Goal: Task Accomplishment & Management: Manage account settings

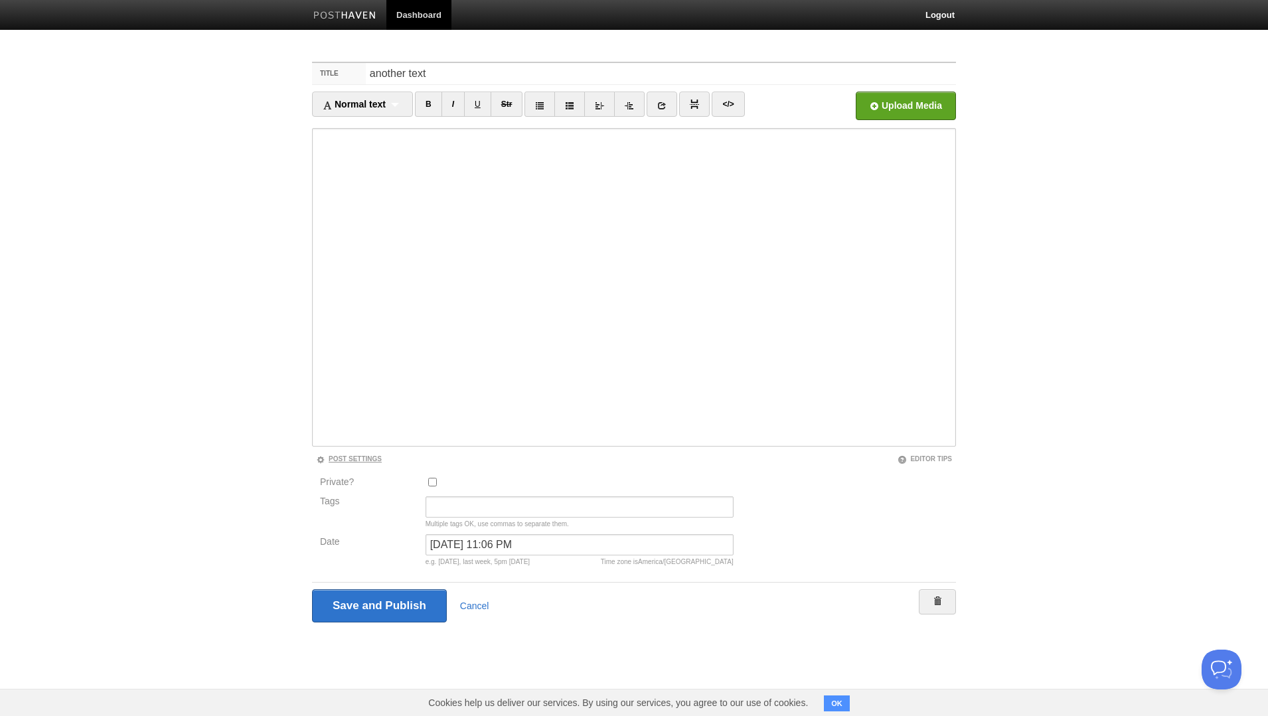
click at [340, 459] on link "Post Settings" at bounding box center [349, 458] width 66 height 7
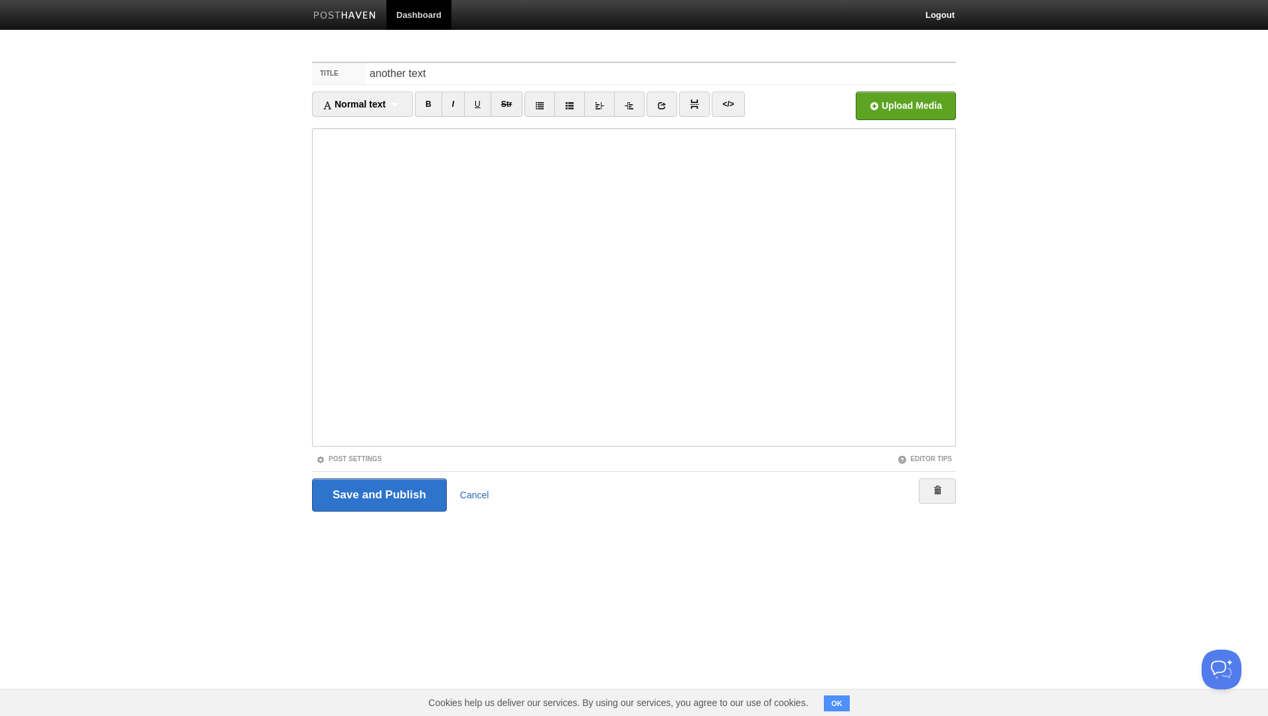
click at [471, 492] on link "Cancel" at bounding box center [474, 495] width 29 height 11
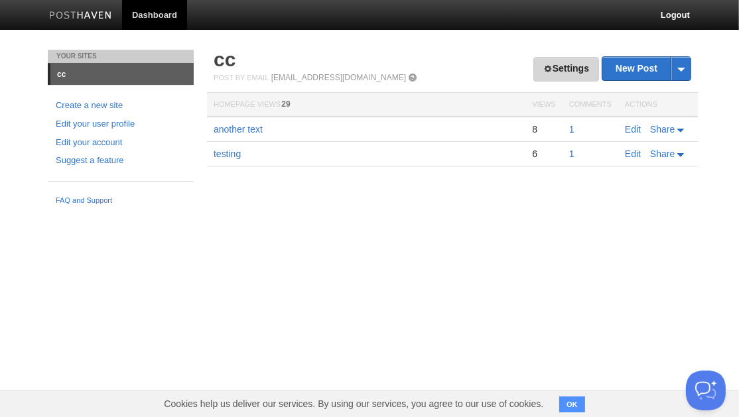
click at [575, 68] on link "Settings" at bounding box center [567, 69] width 66 height 25
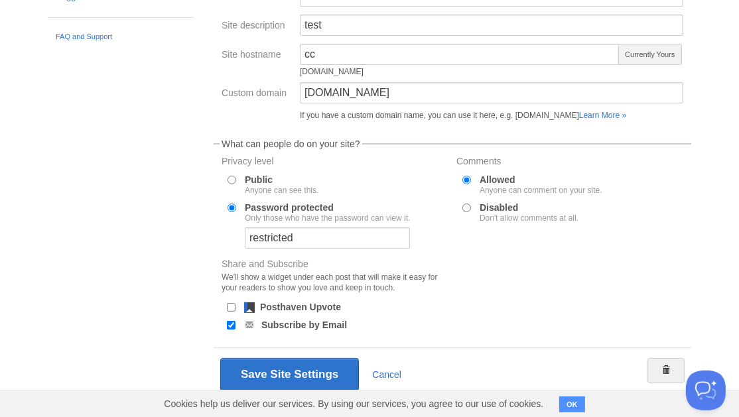
scroll to position [187, 0]
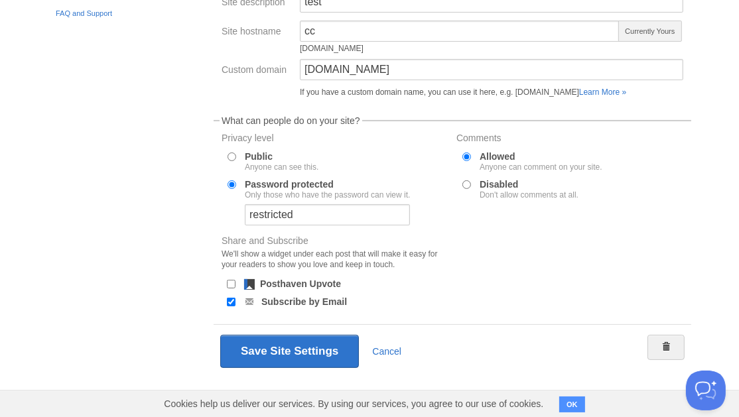
click at [468, 186] on input "Disabled Don't allow comments at all." at bounding box center [467, 185] width 9 height 9
radio input "true"
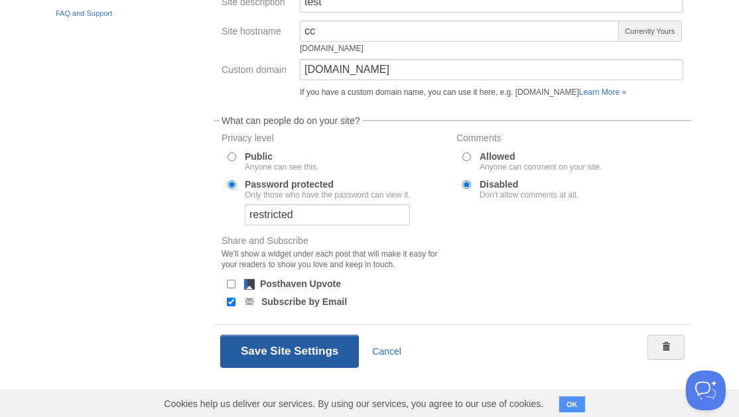
click at [323, 356] on button "Save Site Settings" at bounding box center [289, 351] width 139 height 33
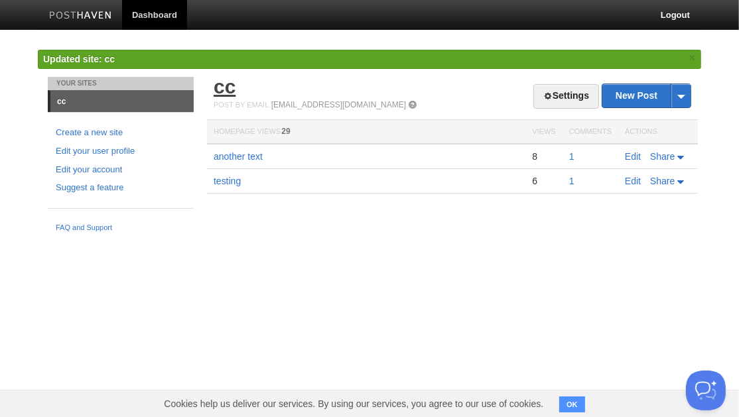
click at [231, 86] on link "cc" at bounding box center [225, 87] width 22 height 22
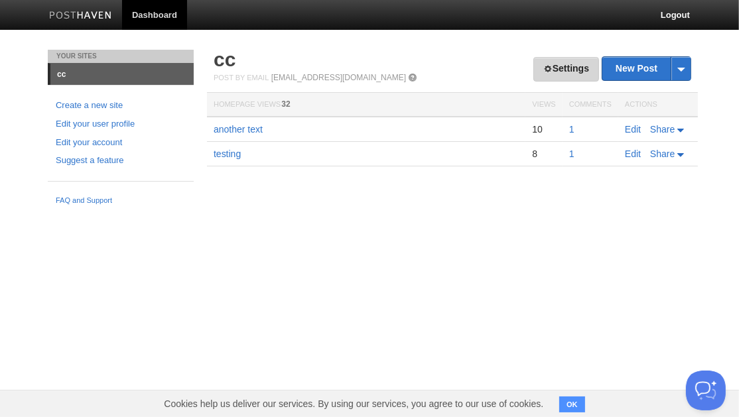
click at [558, 66] on link "Settings" at bounding box center [567, 69] width 66 height 25
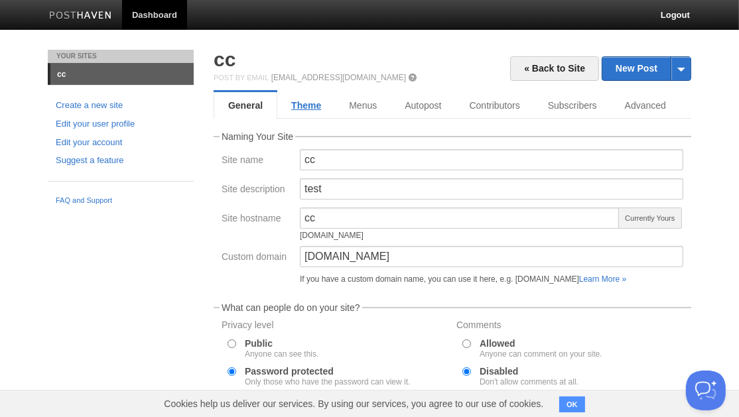
click at [307, 108] on link "Theme" at bounding box center [306, 105] width 58 height 27
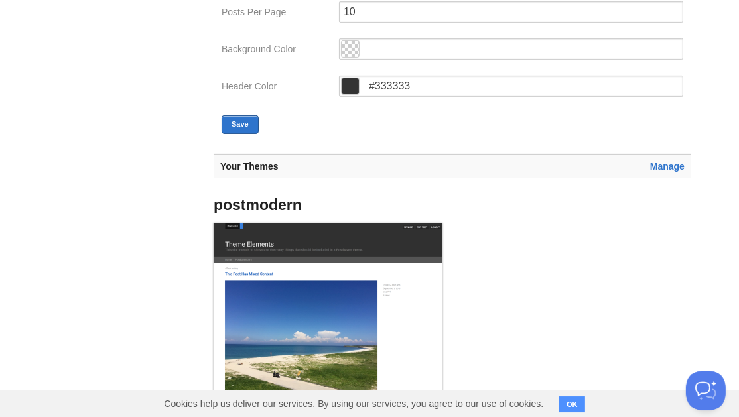
scroll to position [460, 0]
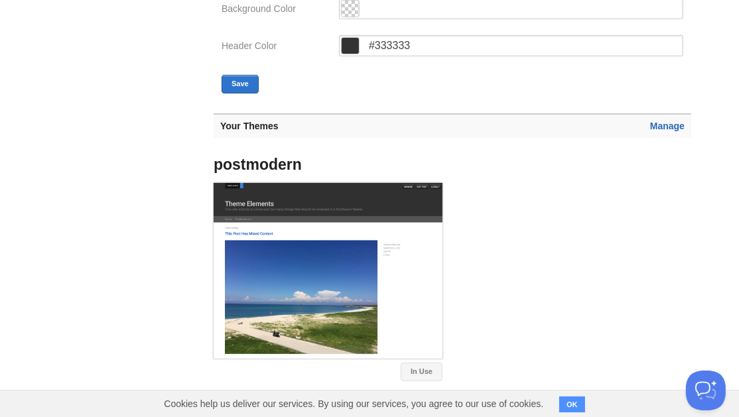
click at [671, 127] on link "Manage" at bounding box center [667, 126] width 35 height 11
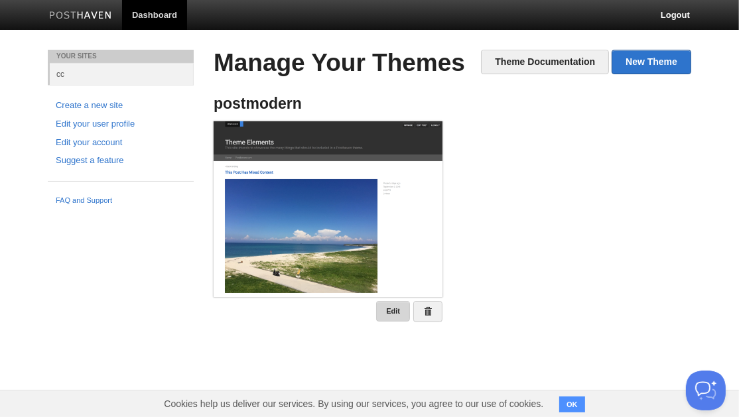
click at [400, 309] on link "Edit" at bounding box center [393, 311] width 34 height 21
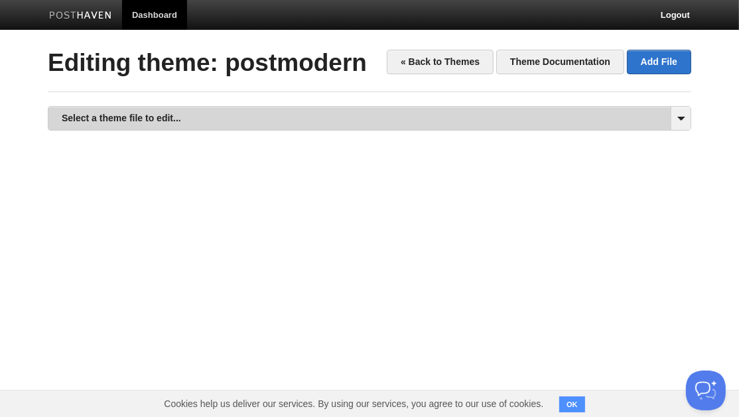
click at [250, 128] on link "Select a theme file to edit..." at bounding box center [369, 118] width 642 height 23
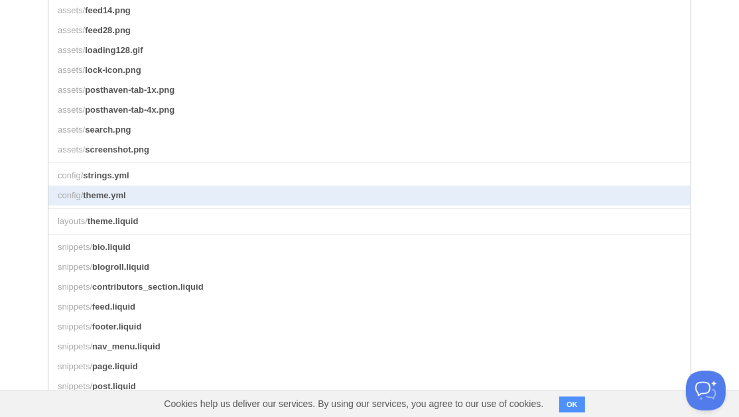
scroll to position [230, 0]
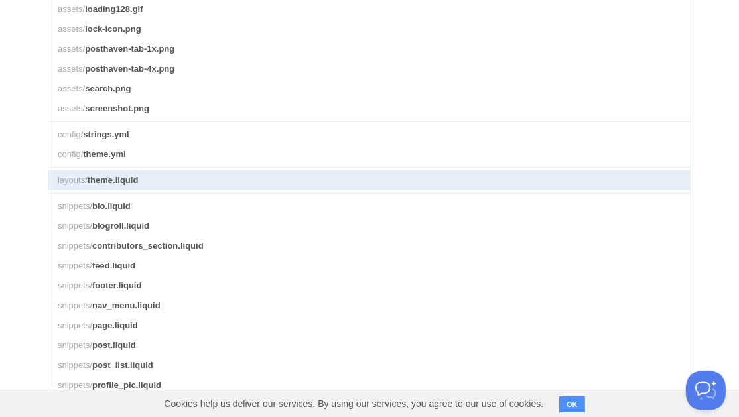
click at [269, 178] on link "layouts/ theme.liquid" at bounding box center [369, 181] width 642 height 20
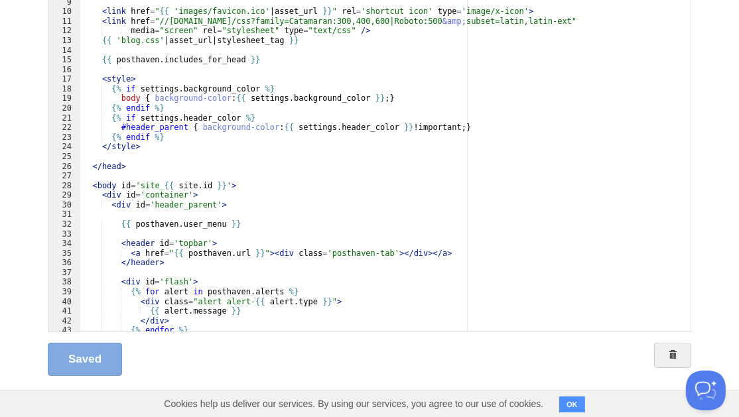
scroll to position [74, 0]
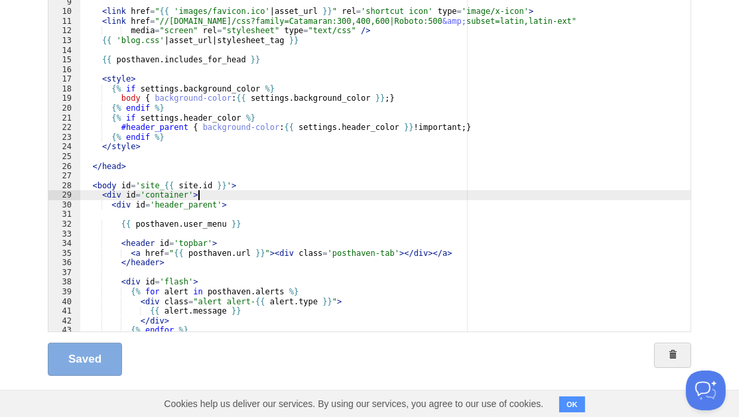
click at [215, 192] on div "{{ meta_tags }} < link href = " {{ 'images/favicon.ico' | asset_url }} " rel = …" at bounding box center [385, 165] width 611 height 357
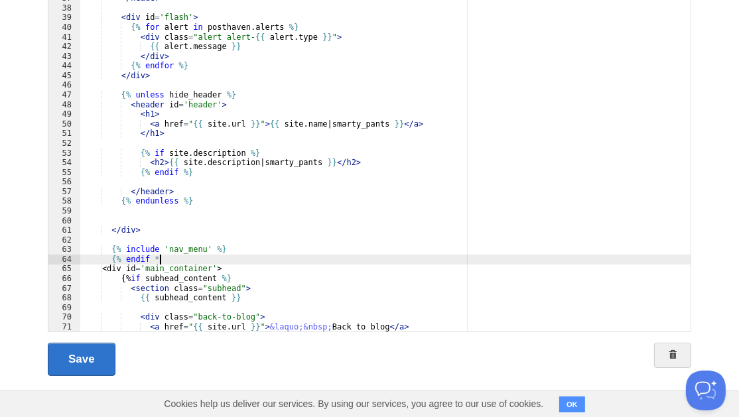
scroll to position [0, 5]
type textarea ""
click at [86, 362] on link "Save" at bounding box center [82, 359] width 68 height 33
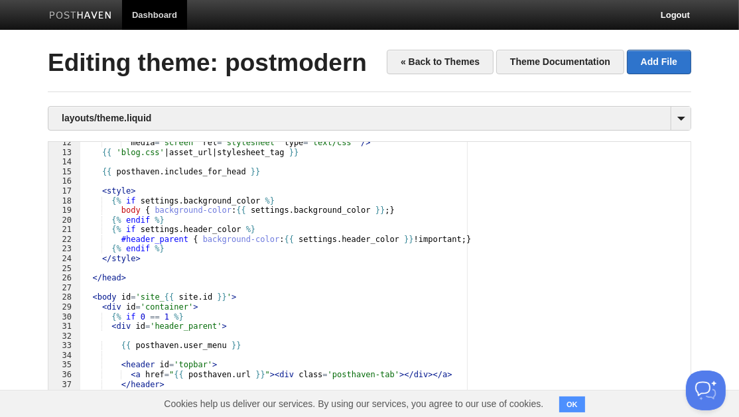
scroll to position [110, 0]
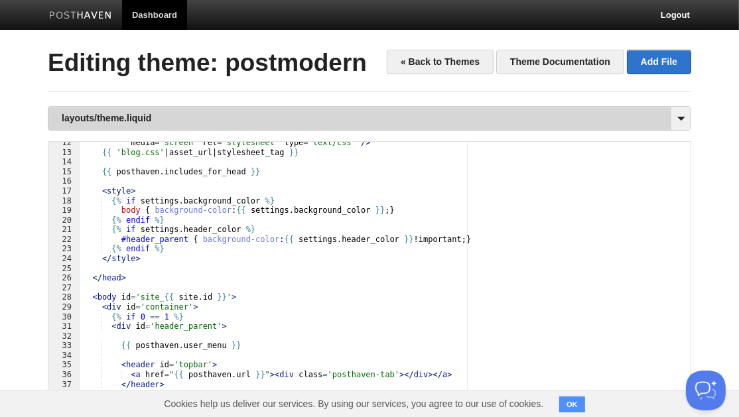
click at [139, 117] on link "layouts/theme.liquid" at bounding box center [369, 118] width 642 height 23
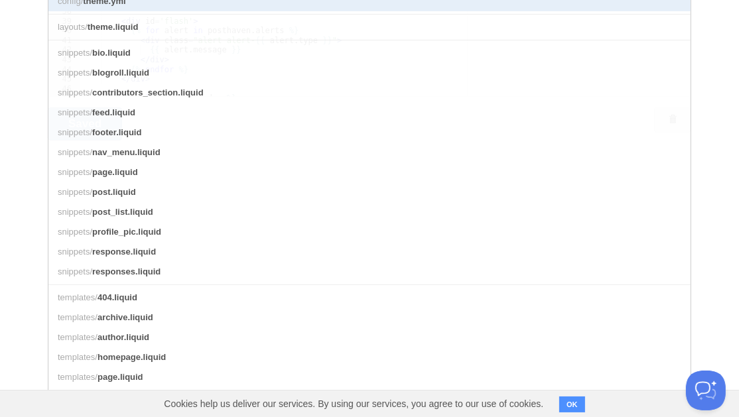
scroll to position [412, 0]
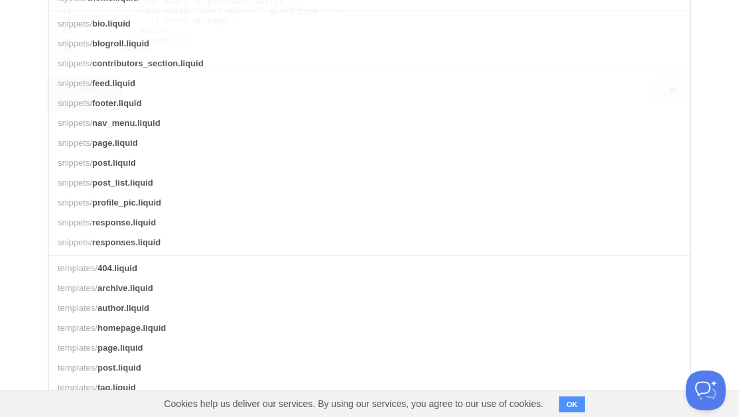
click at [569, 407] on button "OK" at bounding box center [572, 405] width 26 height 16
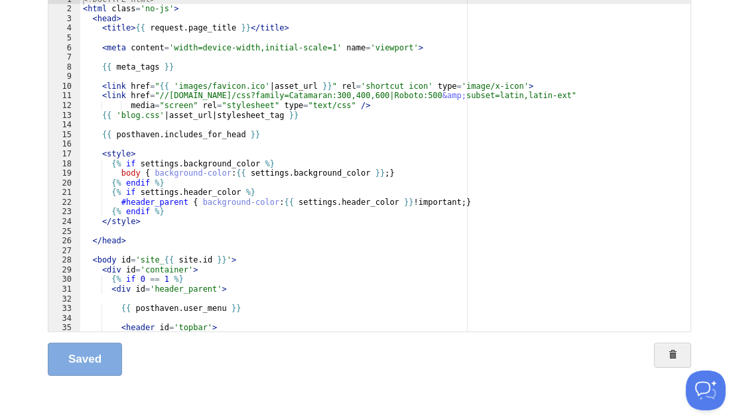
scroll to position [0, 0]
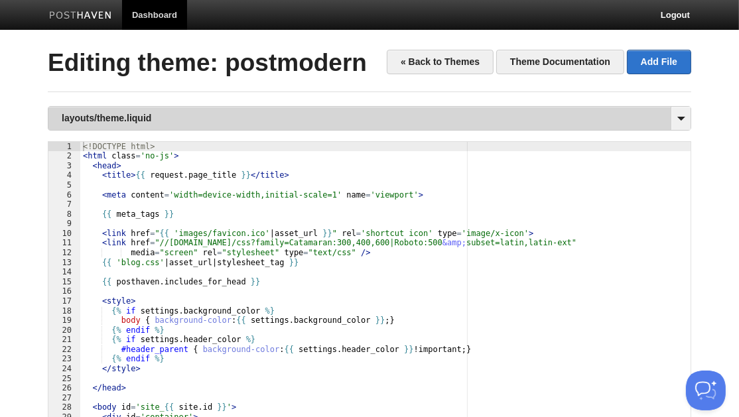
click at [174, 115] on link "layouts/theme.liquid" at bounding box center [369, 118] width 642 height 23
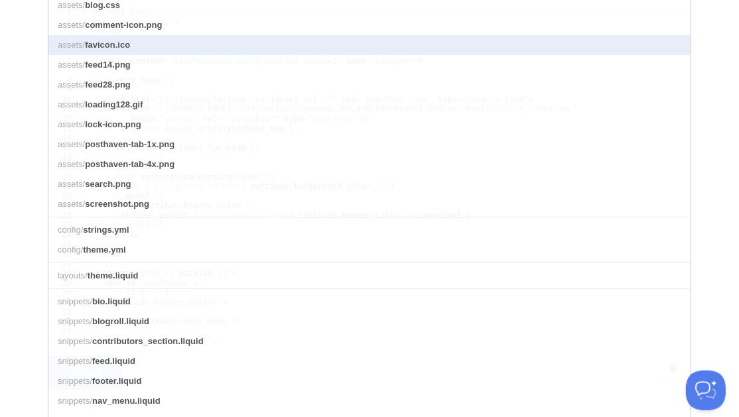
scroll to position [153, 0]
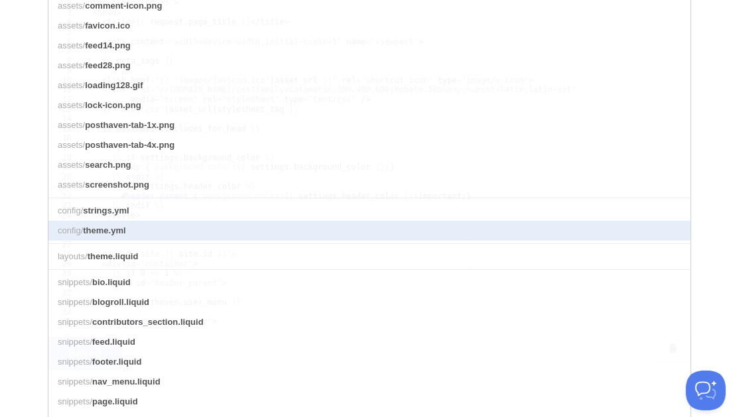
click at [261, 232] on link "config/ theme.yml" at bounding box center [369, 231] width 642 height 20
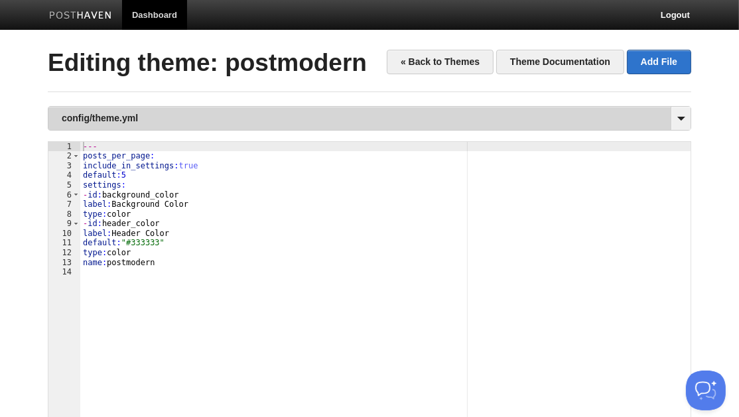
click at [198, 119] on link "config/theme.yml" at bounding box center [369, 118] width 642 height 23
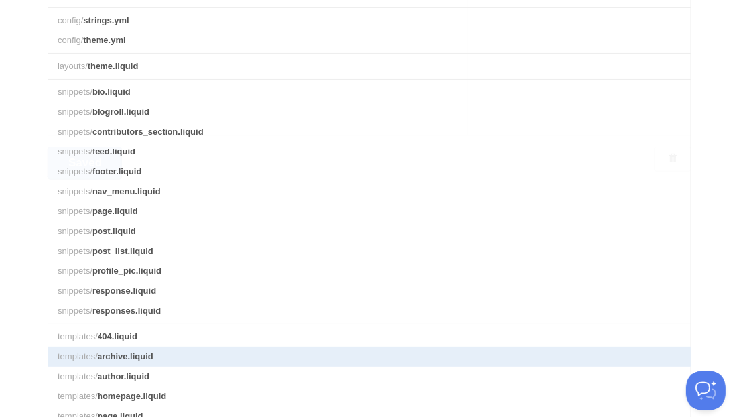
scroll to position [259, 0]
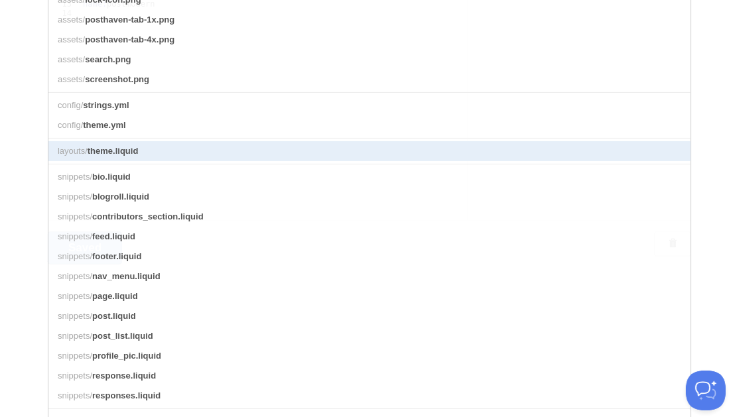
click at [352, 149] on link "layouts/ theme.liquid" at bounding box center [369, 151] width 642 height 20
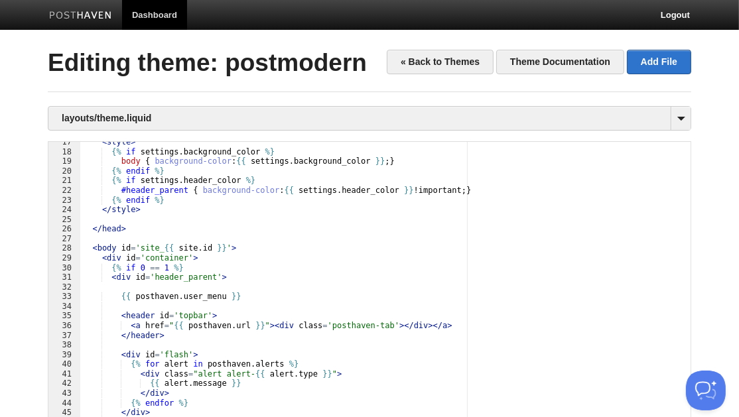
scroll to position [159, 0]
click at [169, 268] on div "< style > {% if settings . background_color %} body { background-color : {{ set…" at bounding box center [385, 315] width 611 height 357
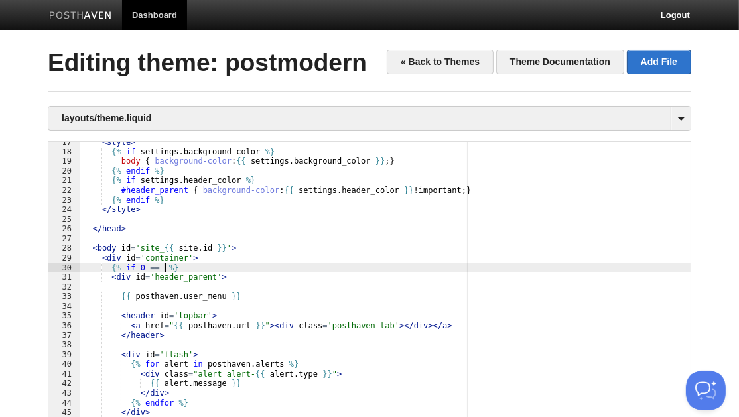
type textarea ""
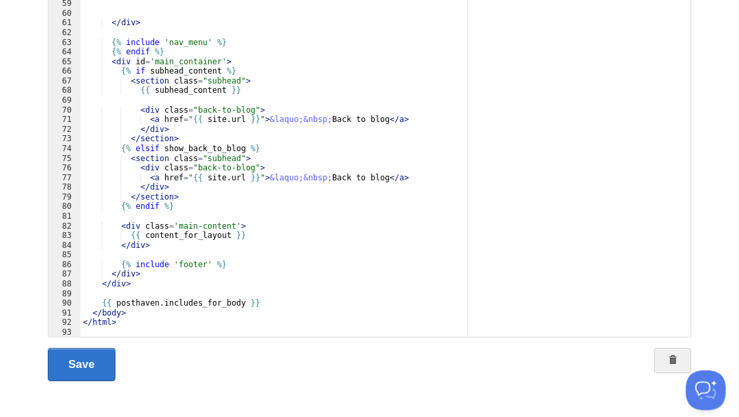
scroll to position [147, 0]
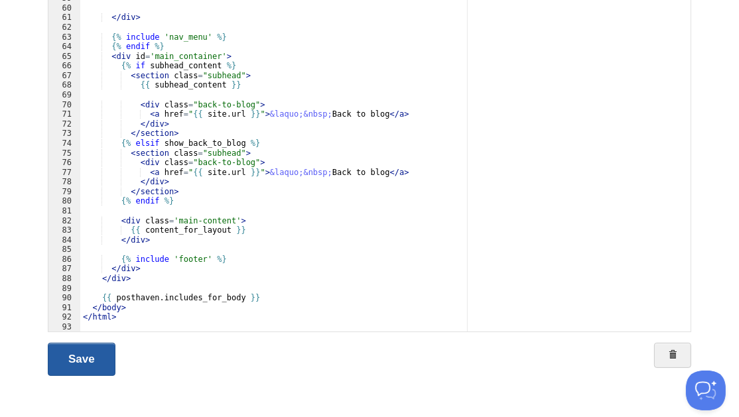
click at [101, 370] on link "Save" at bounding box center [82, 359] width 68 height 33
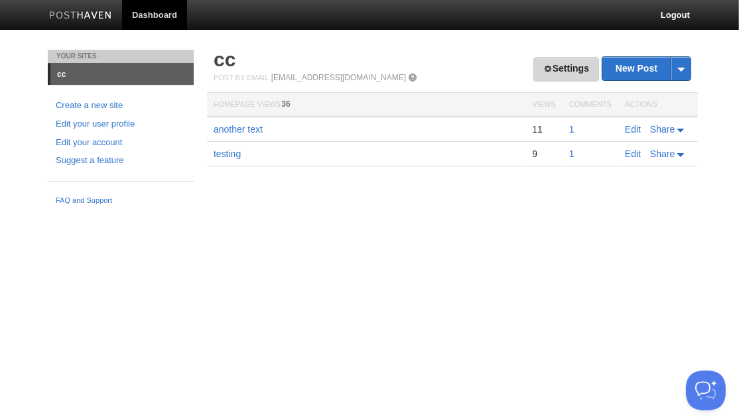
click at [572, 68] on link "Settings" at bounding box center [567, 69] width 66 height 25
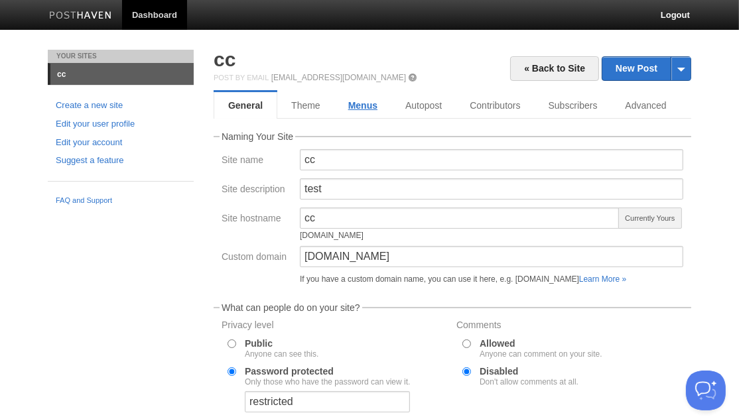
click at [367, 110] on link "Menus" at bounding box center [362, 105] width 57 height 27
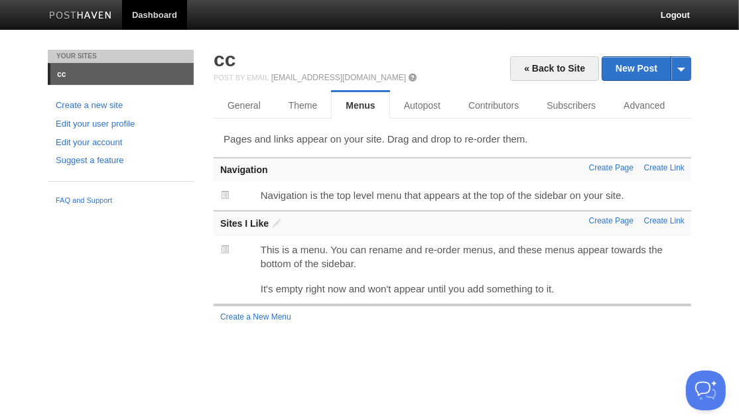
click at [222, 194] on span at bounding box center [224, 194] width 9 height 9
click at [224, 194] on span at bounding box center [224, 194] width 9 height 9
click at [574, 108] on link "Subscribers" at bounding box center [574, 105] width 82 height 27
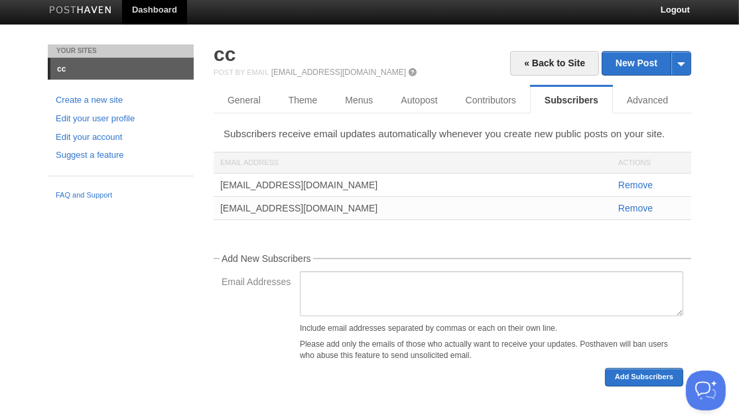
scroll to position [14, 0]
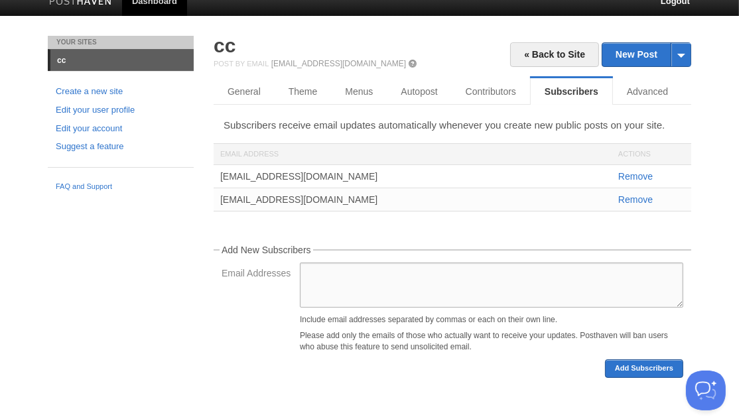
click at [411, 279] on textarea "Email Addresses" at bounding box center [492, 285] width 384 height 45
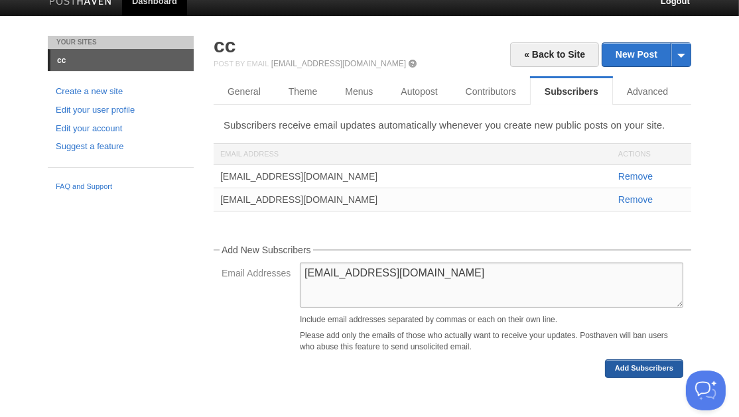
type textarea "ph.test2@genreic.com"
click at [619, 368] on button "Add Subscribers" at bounding box center [644, 369] width 78 height 19
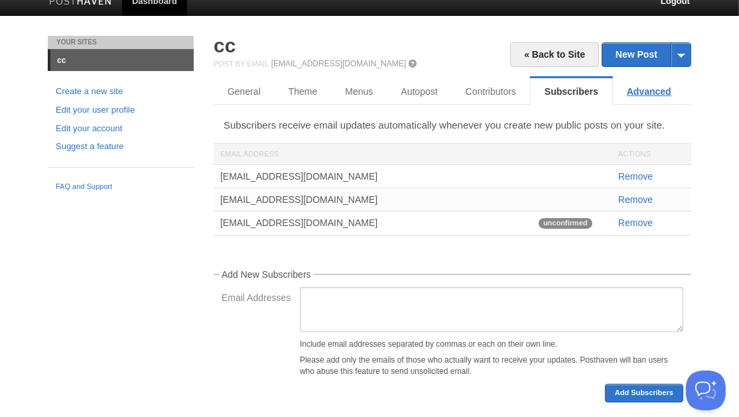
click at [642, 86] on link "Advanced" at bounding box center [649, 91] width 72 height 27
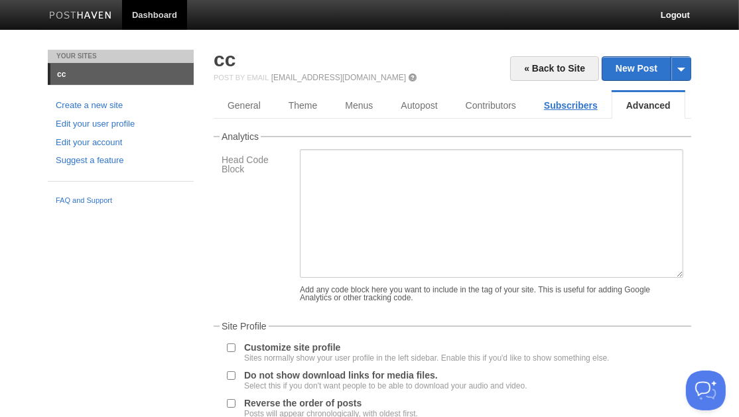
click at [558, 106] on link "Subscribers" at bounding box center [571, 105] width 82 height 27
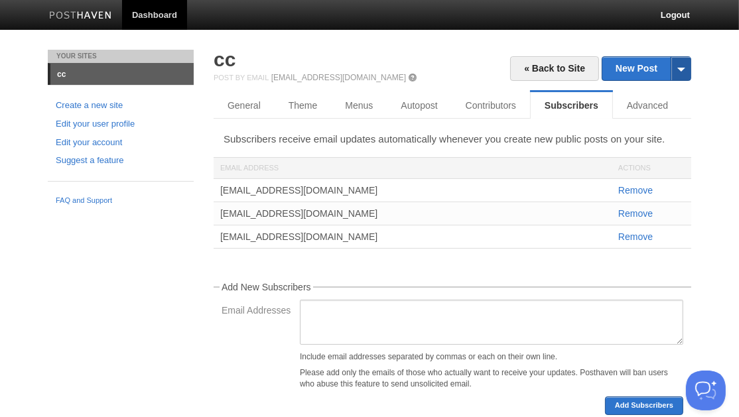
click at [686, 66] on span at bounding box center [681, 68] width 20 height 23
click at [656, 110] on link "by Email" at bounding box center [647, 110] width 88 height 20
click at [685, 69] on span at bounding box center [681, 68] width 20 height 23
click at [486, 103] on link "Contributors" at bounding box center [494, 105] width 84 height 27
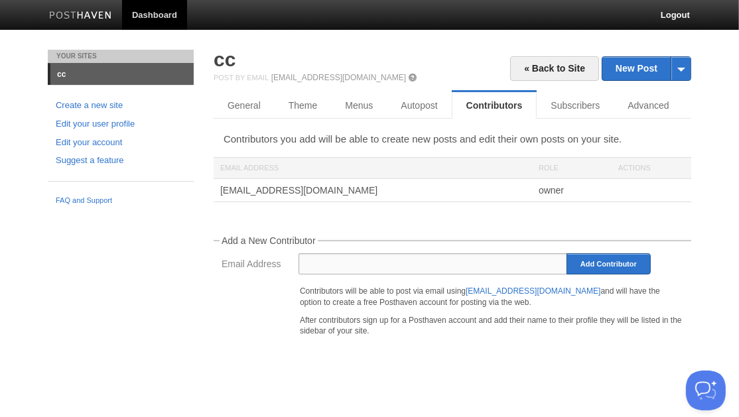
click at [415, 271] on input "Email Address" at bounding box center [433, 264] width 269 height 21
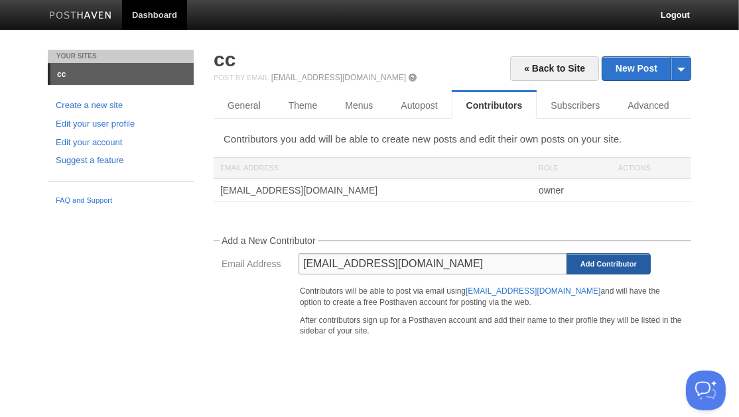
type input "ph.test@genreic.com"
click at [607, 259] on input "Add Contributor" at bounding box center [609, 264] width 84 height 21
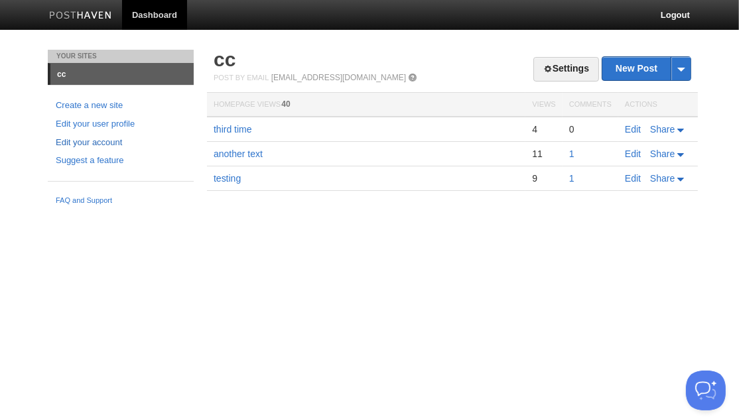
click at [99, 140] on link "Edit your account" at bounding box center [121, 143] width 130 height 14
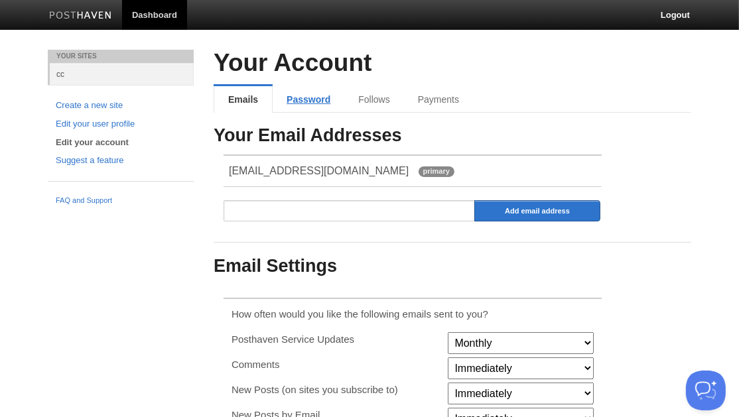
click at [309, 93] on link "Password" at bounding box center [309, 99] width 72 height 27
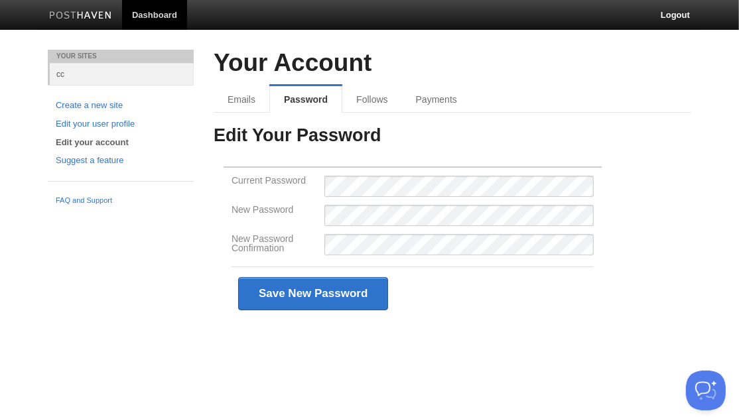
click at [528, 317] on div "Save New Password" at bounding box center [413, 294] width 362 height 54
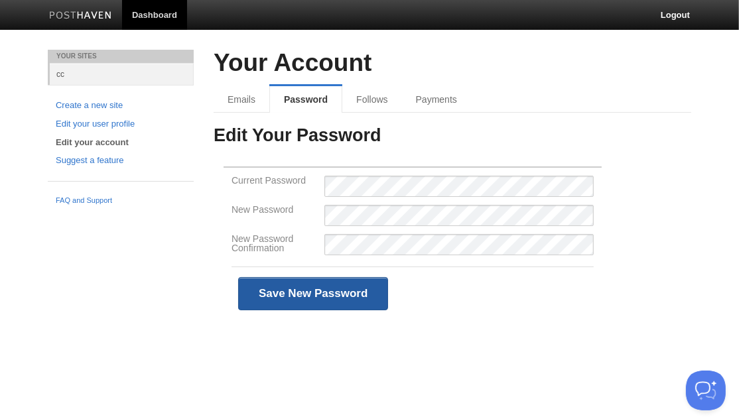
click at [299, 291] on input "Save New Password" at bounding box center [313, 293] width 150 height 33
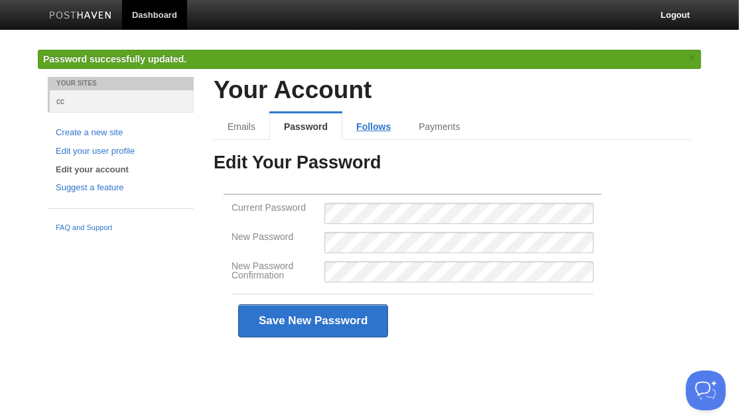
click at [365, 132] on link "Follows" at bounding box center [373, 126] width 62 height 27
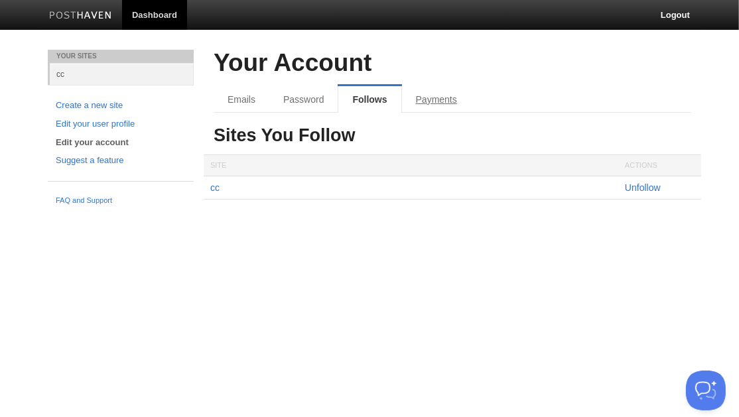
click at [429, 127] on h3 "Sites You Follow" at bounding box center [453, 136] width 478 height 20
click at [437, 99] on link "Payments" at bounding box center [438, 99] width 72 height 27
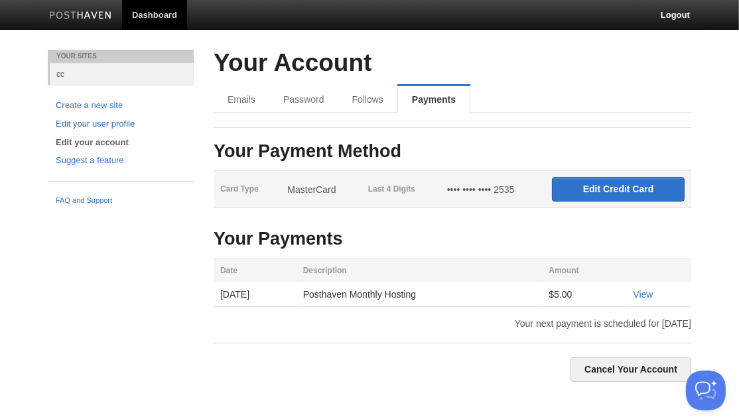
click at [94, 120] on link "Edit your user profile" at bounding box center [121, 124] width 130 height 14
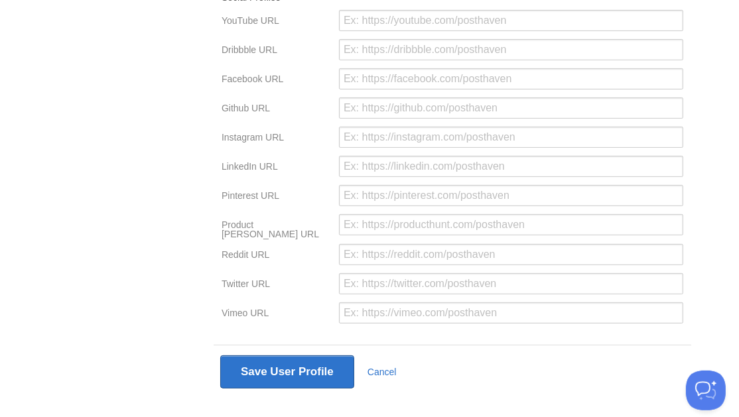
scroll to position [375, 0]
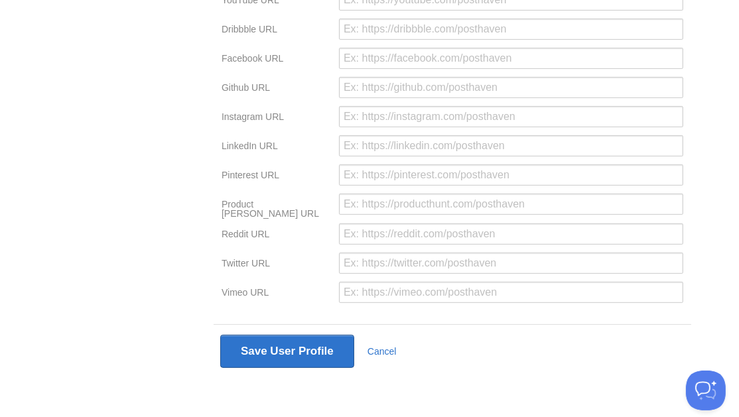
drag, startPoint x: 212, startPoint y: 29, endPoint x: 201, endPoint y: 34, distance: 12.2
click at [208, 31] on div "Your User Profile This info shows up on your Posthaven blogs. First Name Last N…" at bounding box center [453, 46] width 498 height 741
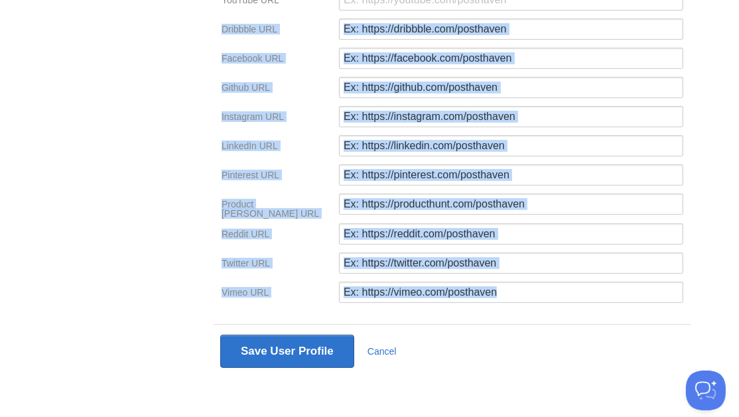
click at [214, 31] on div "Your Sites cc Create a new site Edit your user profile Edit your account Sugges…" at bounding box center [370, 46] width 664 height 741
click at [196, 32] on div "Your Sites cc Create a new site Edit your user profile Edit your account Sugges…" at bounding box center [370, 46] width 664 height 741
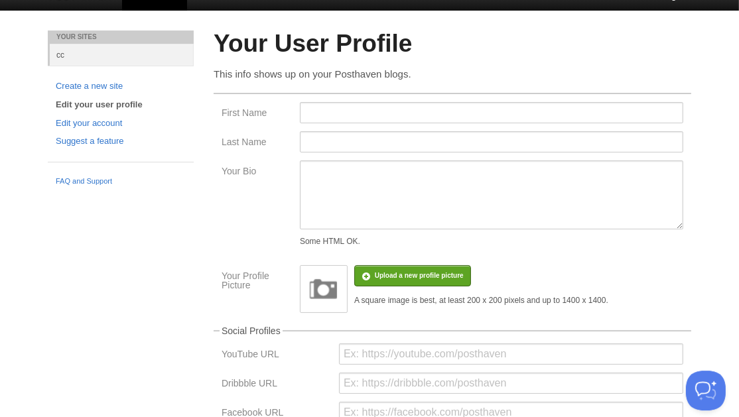
scroll to position [0, 0]
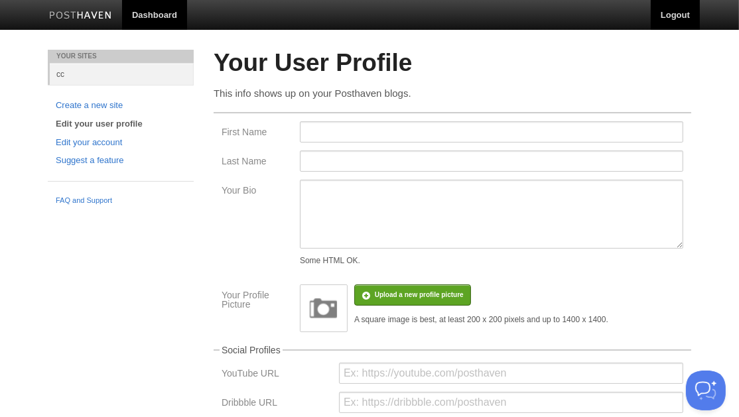
click at [677, 11] on link "Logout" at bounding box center [675, 15] width 49 height 30
